Goal: Navigation & Orientation: Find specific page/section

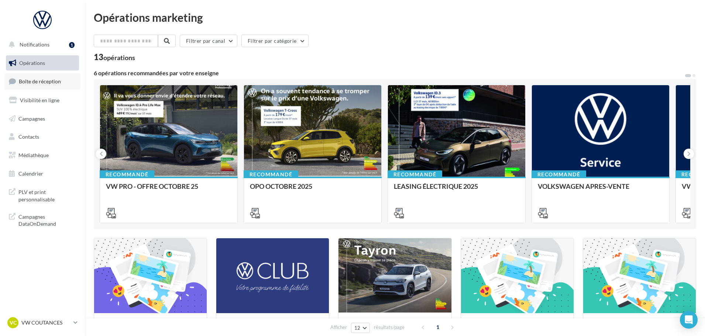
click at [47, 82] on span "Boîte de réception" at bounding box center [40, 81] width 42 height 6
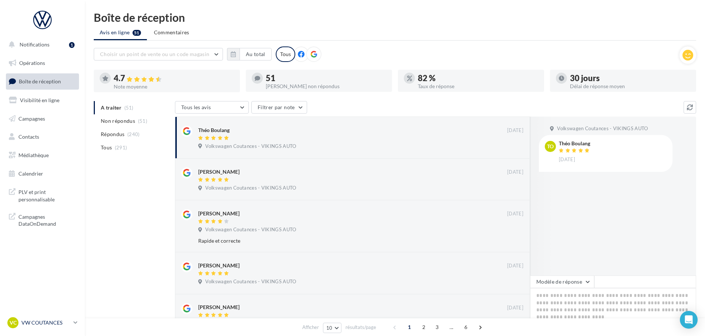
click at [62, 325] on p "VW COUTANCES" at bounding box center [45, 322] width 49 height 7
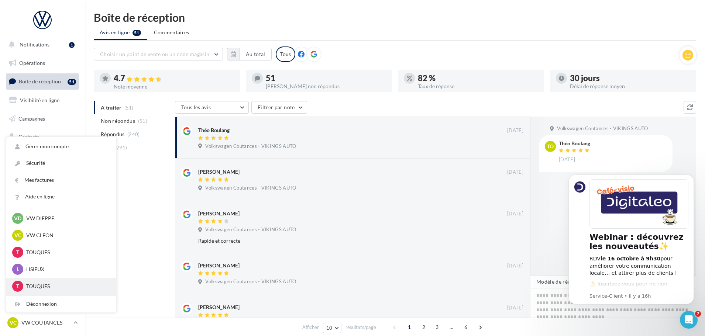
scroll to position [185, 0]
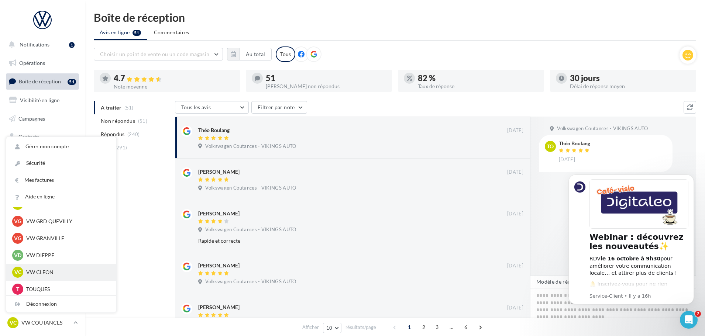
click at [38, 268] on div "VC VW CLEON vw-cle-vau" at bounding box center [61, 272] width 98 height 11
